Goal: Task Accomplishment & Management: Manage account settings

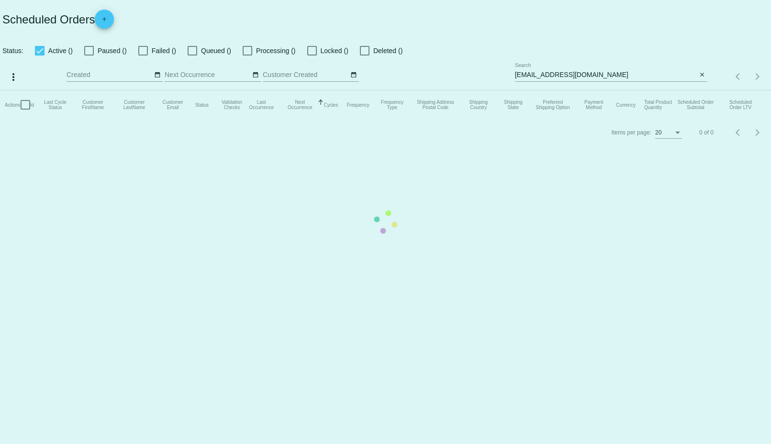
click at [641, 90] on mat-table "Actions Id Last Cycle Status Customer FirstName Customer LastName Customer Emai…" at bounding box center [385, 104] width 771 height 29
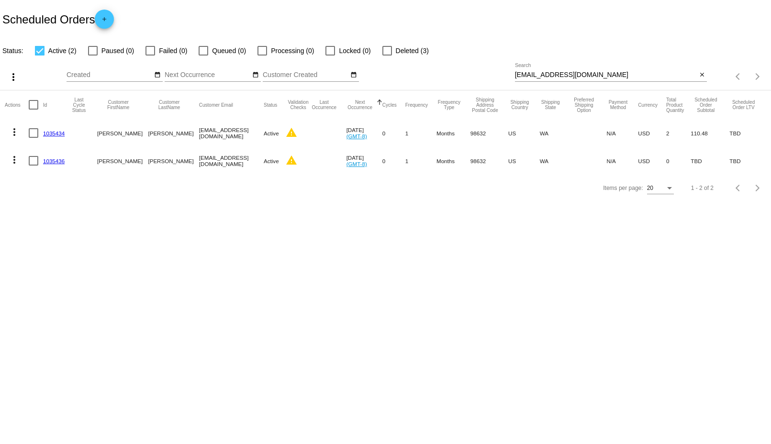
click at [101, 196] on div "Items per page: 20 1 - 2 of 2" at bounding box center [385, 188] width 771 height 27
click at [13, 163] on mat-icon "more_vert" at bounding box center [14, 159] width 11 height 11
click at [38, 269] on button "delete Delete" at bounding box center [52, 274] width 95 height 23
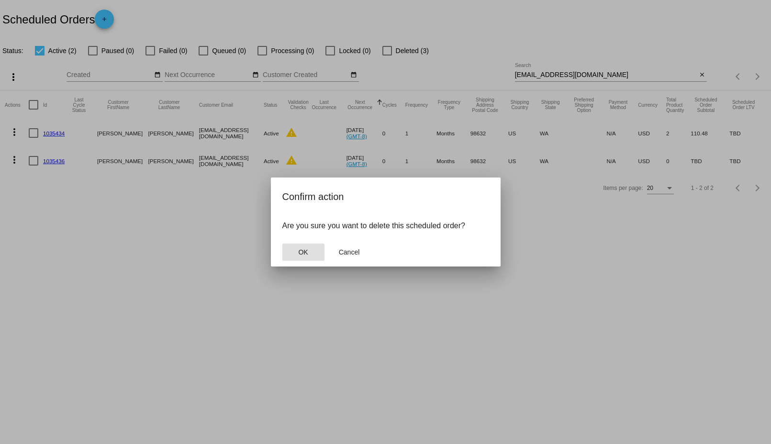
click at [292, 248] on button "OK" at bounding box center [303, 251] width 42 height 17
